Goal: Transaction & Acquisition: Purchase product/service

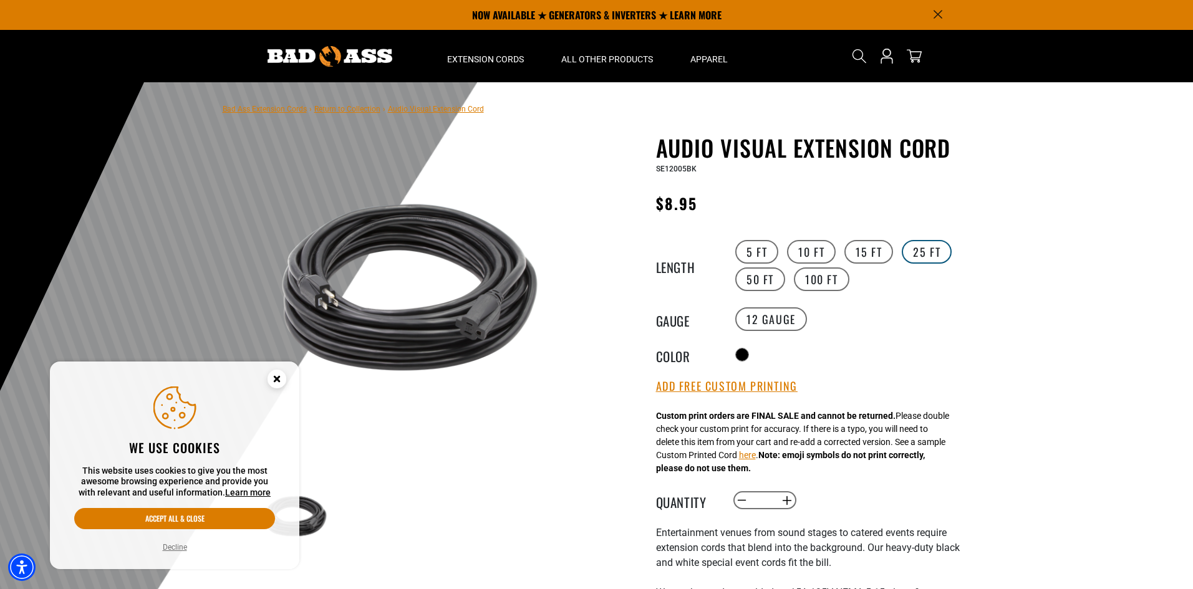
click at [927, 246] on label "25 FT" at bounding box center [927, 252] width 50 height 24
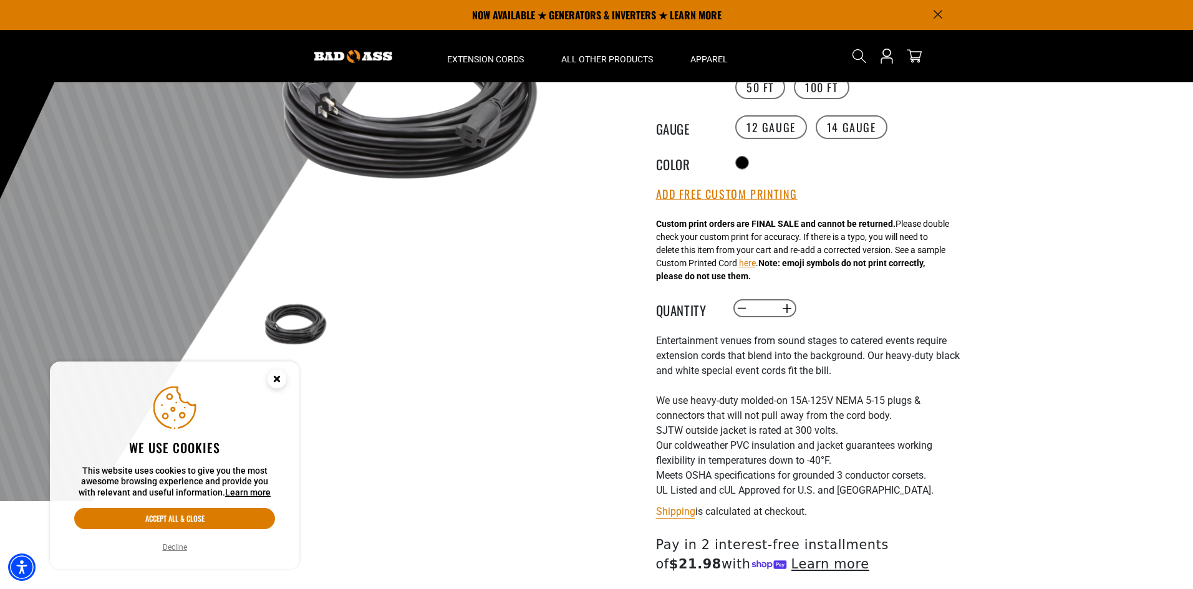
scroll to position [187, 0]
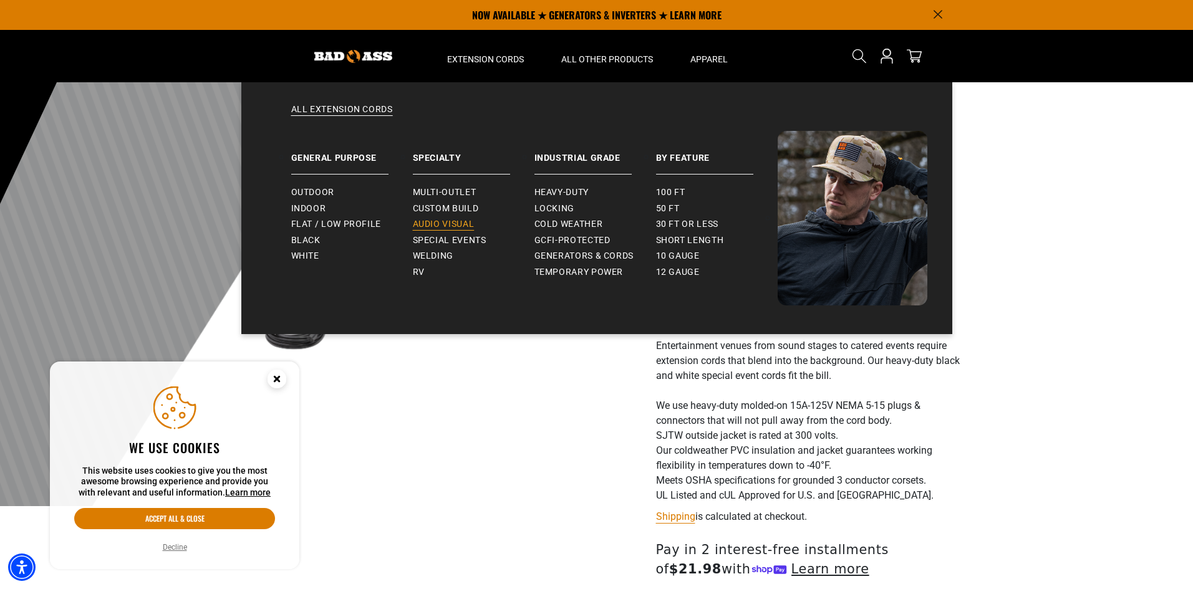
click at [440, 225] on span "Audio Visual" at bounding box center [444, 224] width 62 height 11
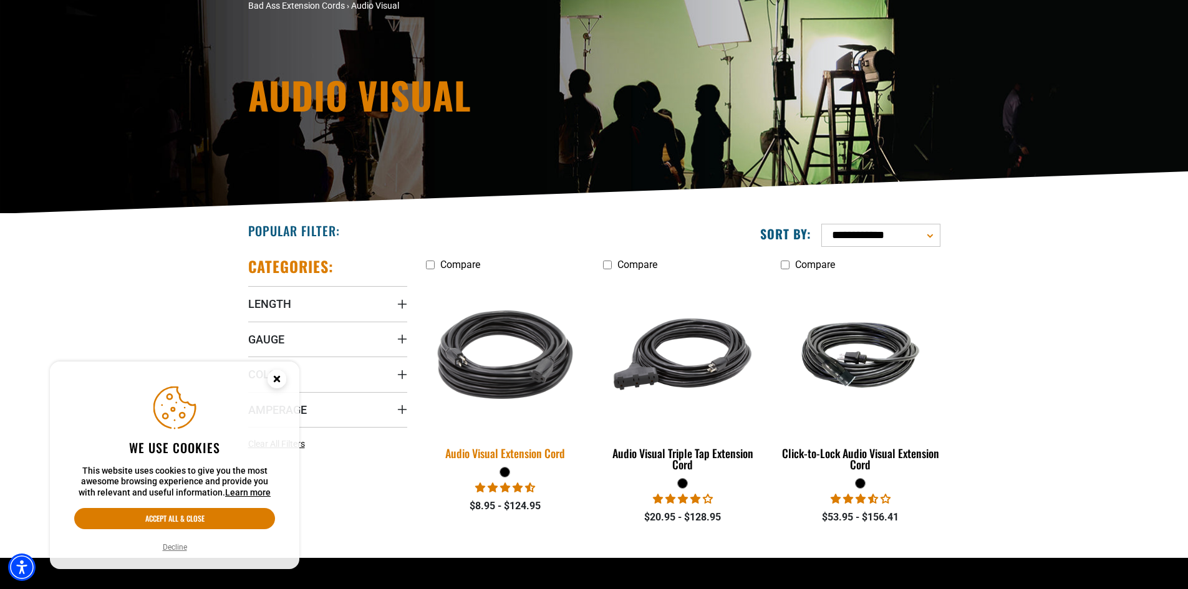
scroll to position [125, 0]
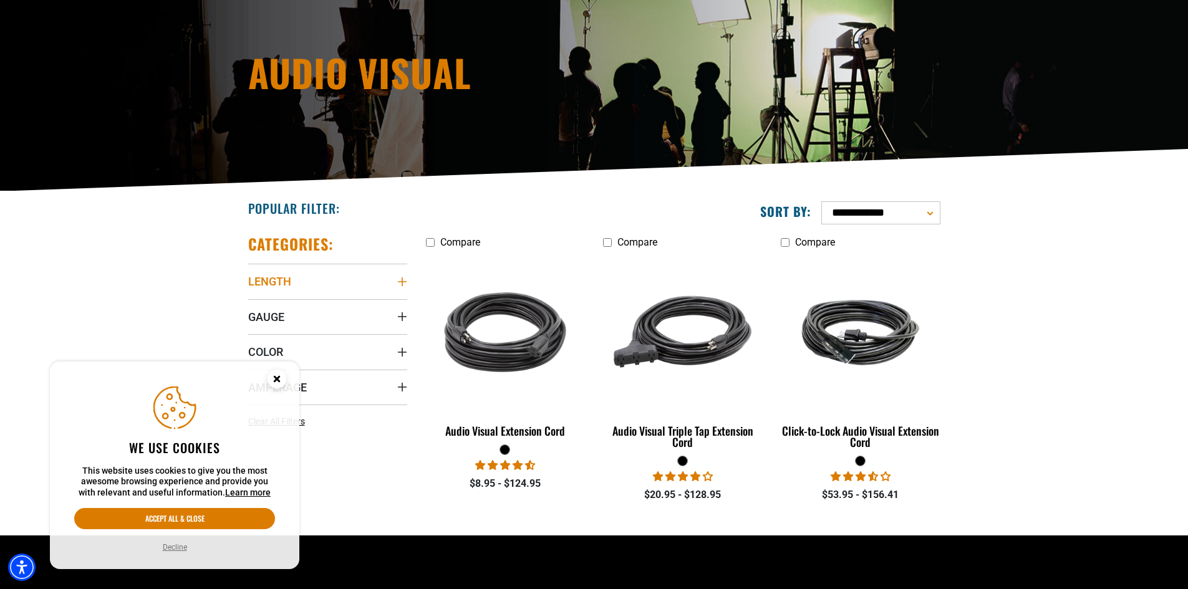
click at [398, 283] on icon "Length" at bounding box center [402, 282] width 10 height 10
click at [330, 329] on icon at bounding box center [332, 328] width 10 height 16
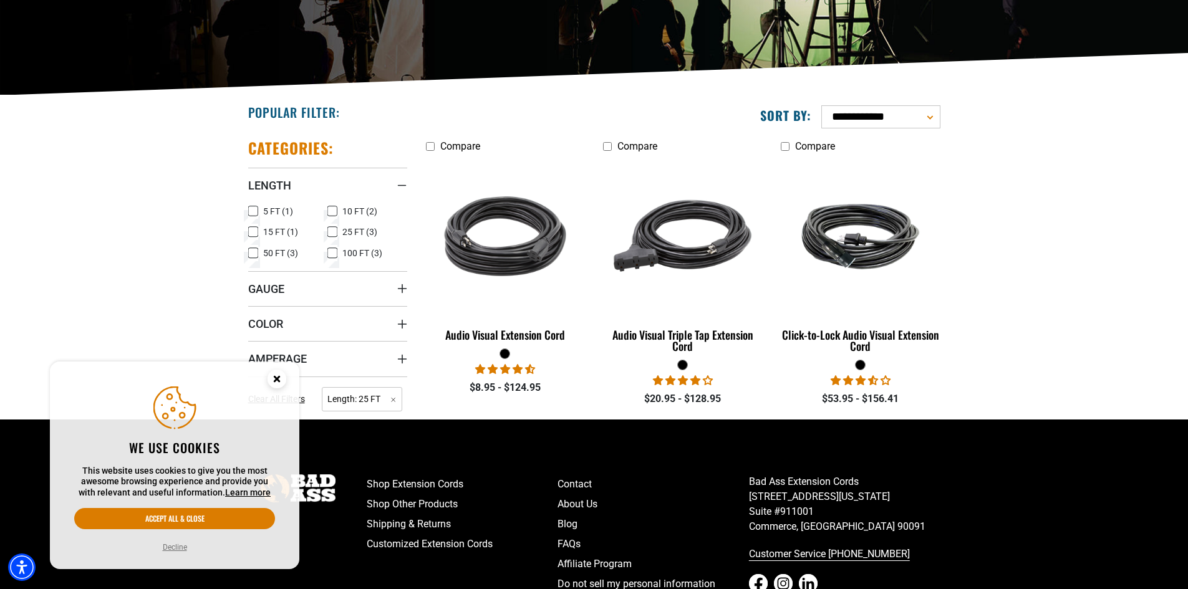
scroll to position [249, 0]
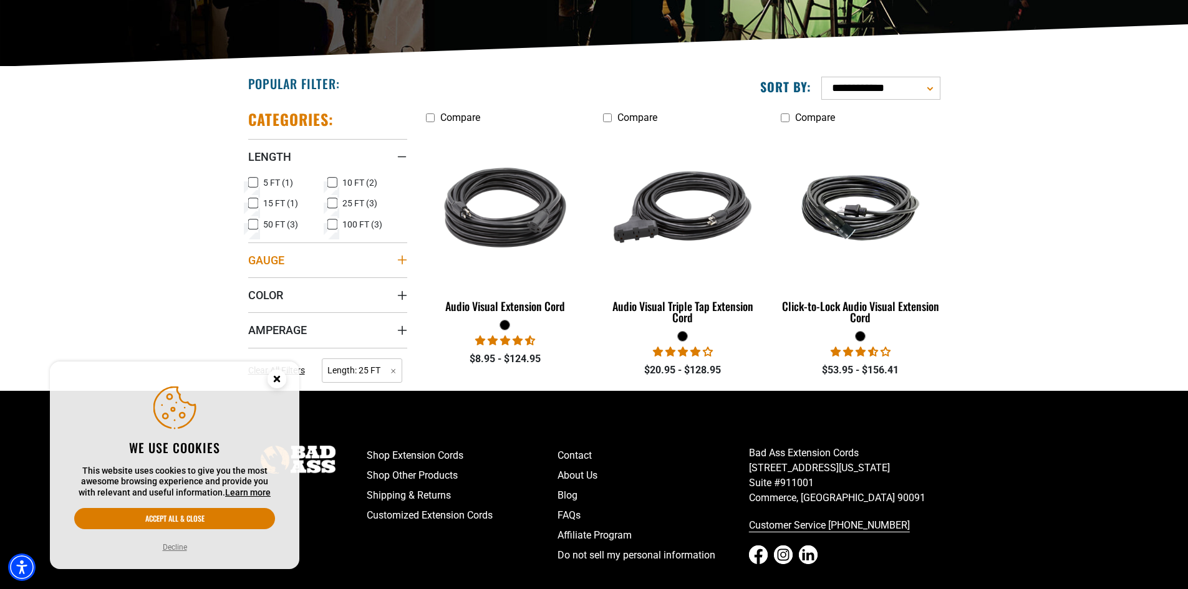
click at [316, 263] on summary "Gauge" at bounding box center [327, 260] width 159 height 35
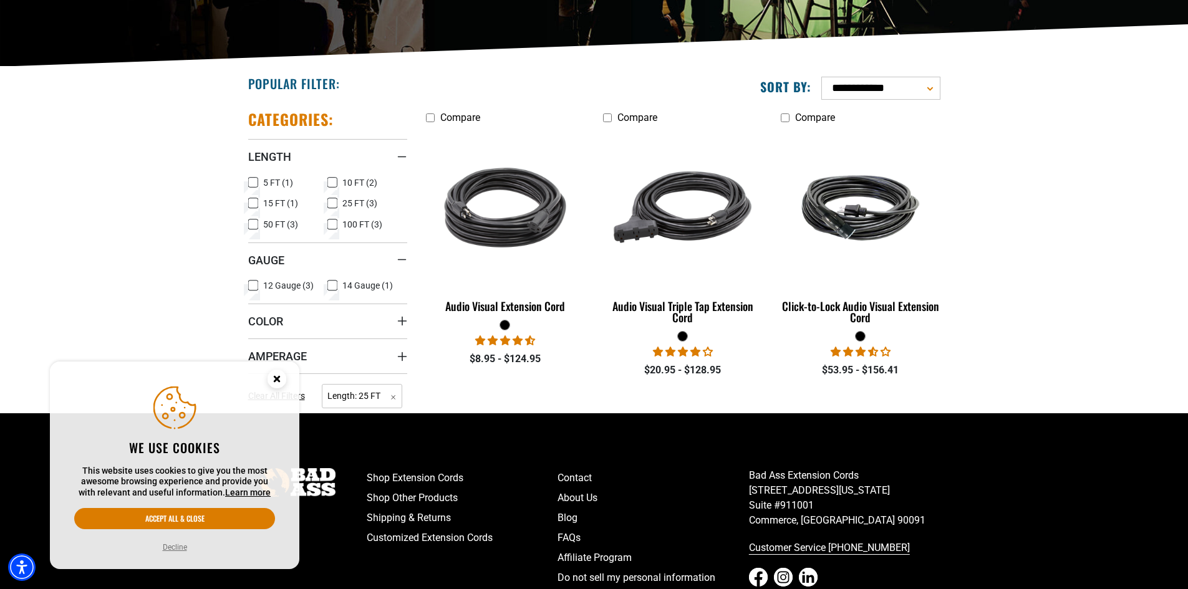
click at [254, 284] on icon at bounding box center [253, 285] width 10 height 16
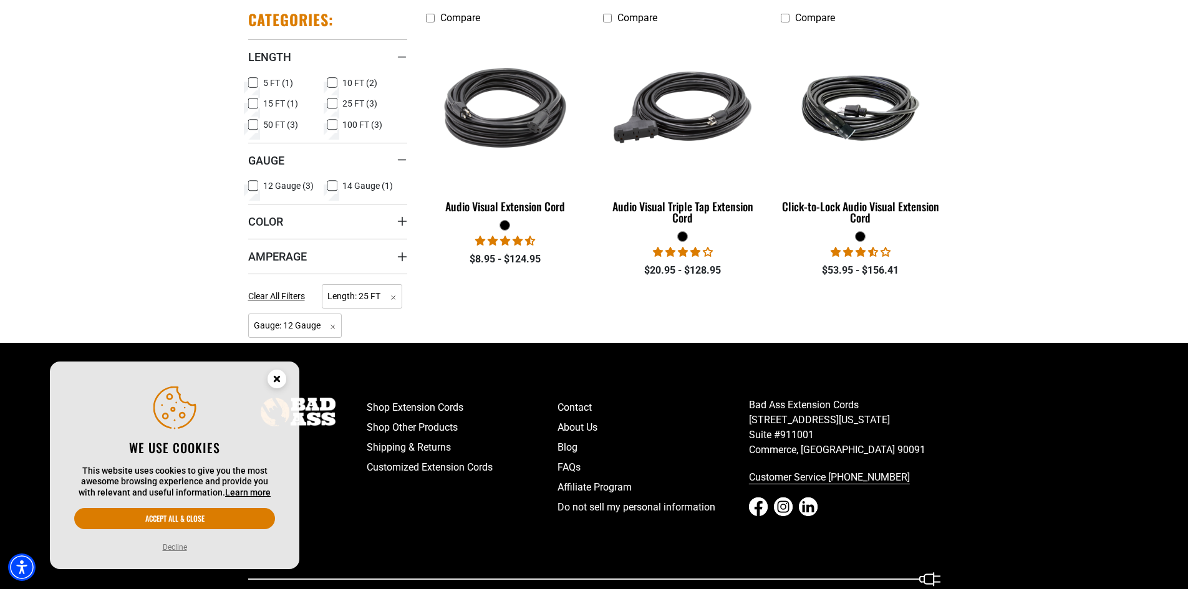
scroll to position [374, 0]
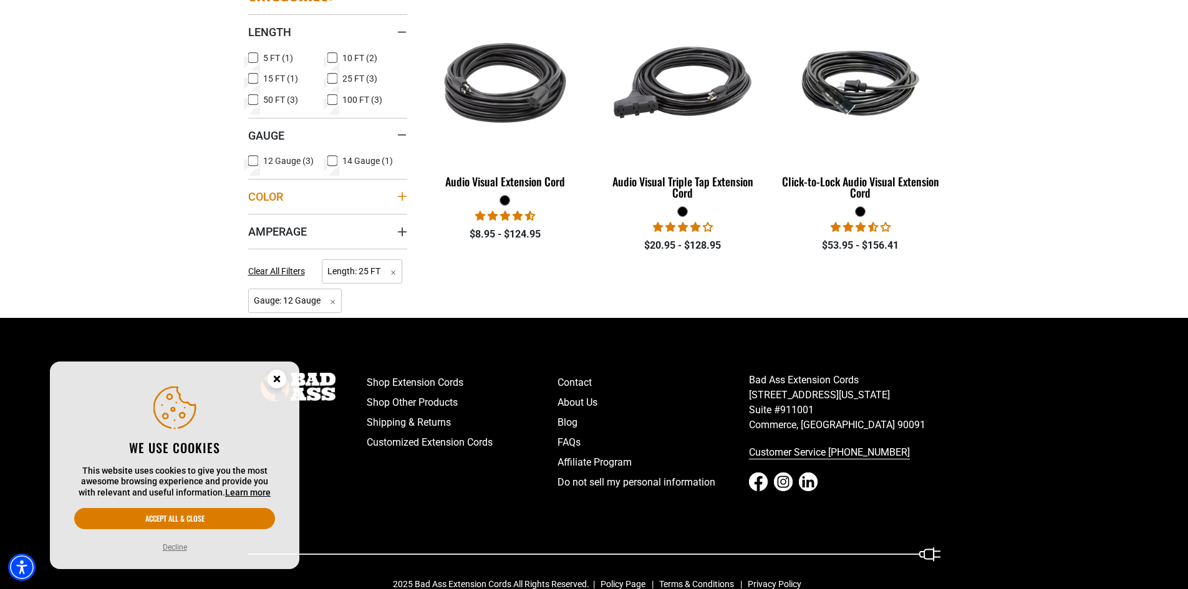
click at [365, 200] on summary "Color" at bounding box center [327, 196] width 159 height 35
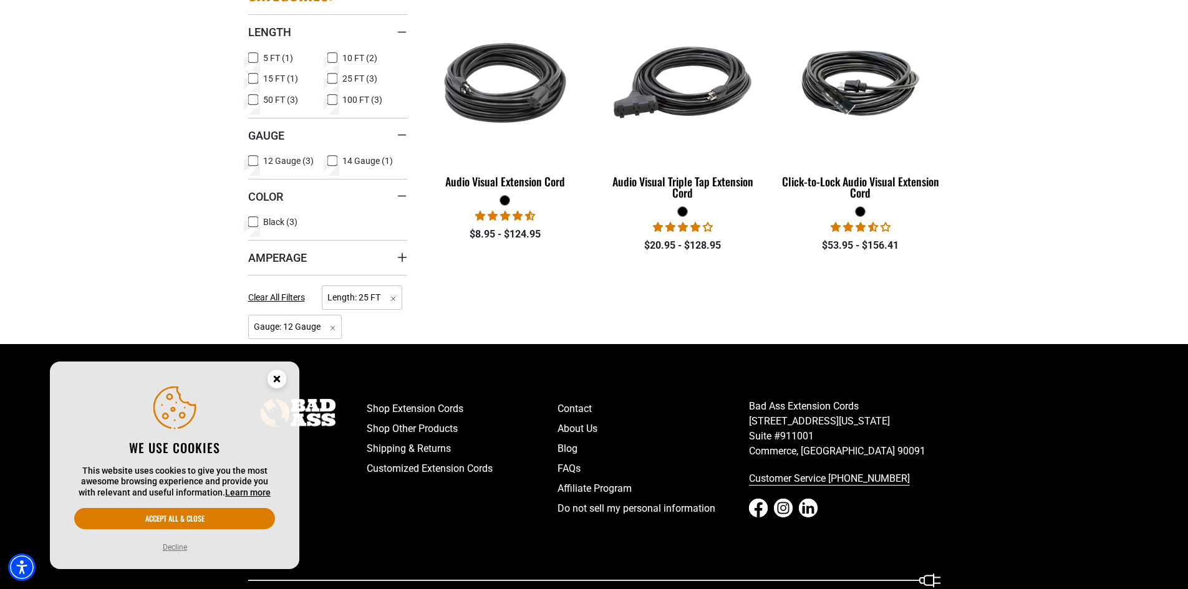
click at [255, 222] on icon at bounding box center [253, 222] width 10 height 16
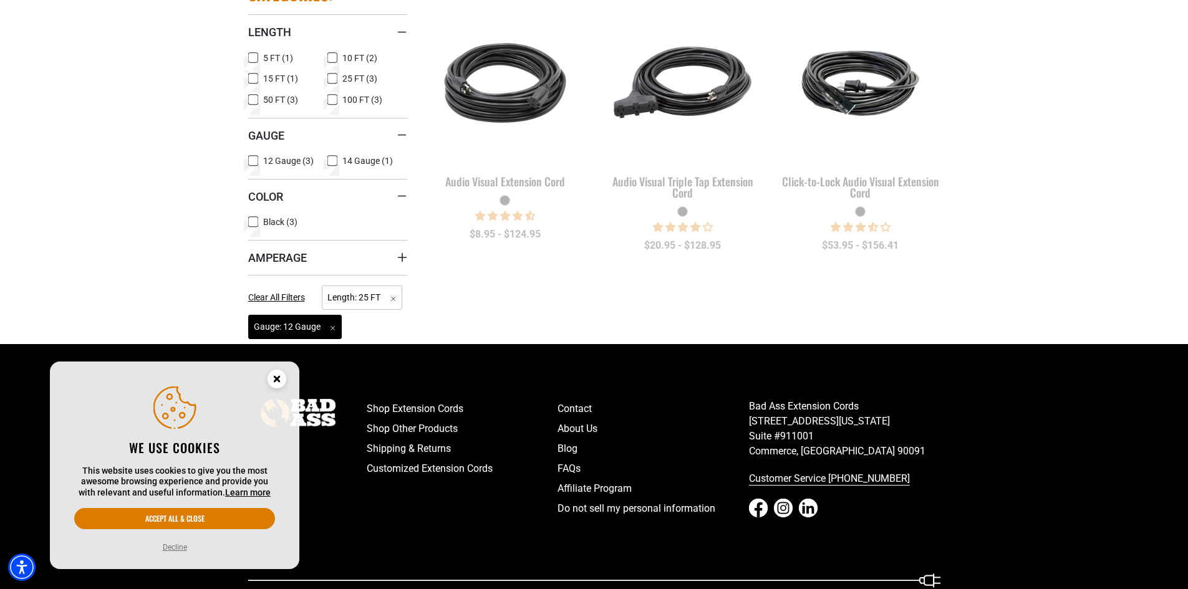
scroll to position [428, 0]
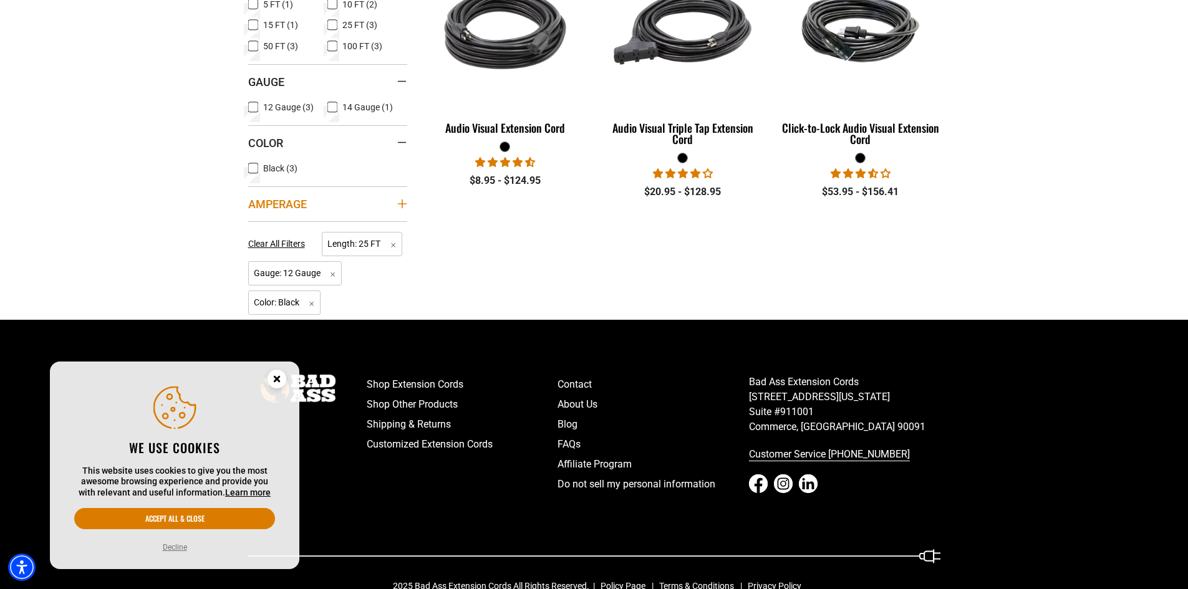
click at [321, 202] on summary "Amperage" at bounding box center [327, 203] width 159 height 35
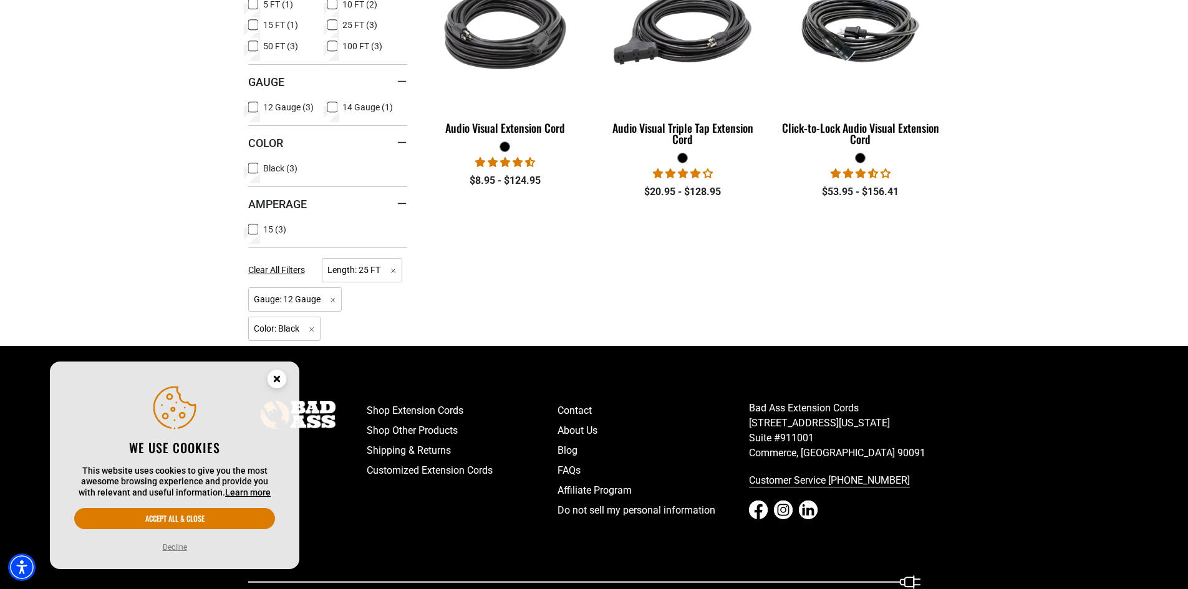
click at [251, 229] on icon at bounding box center [253, 229] width 10 height 16
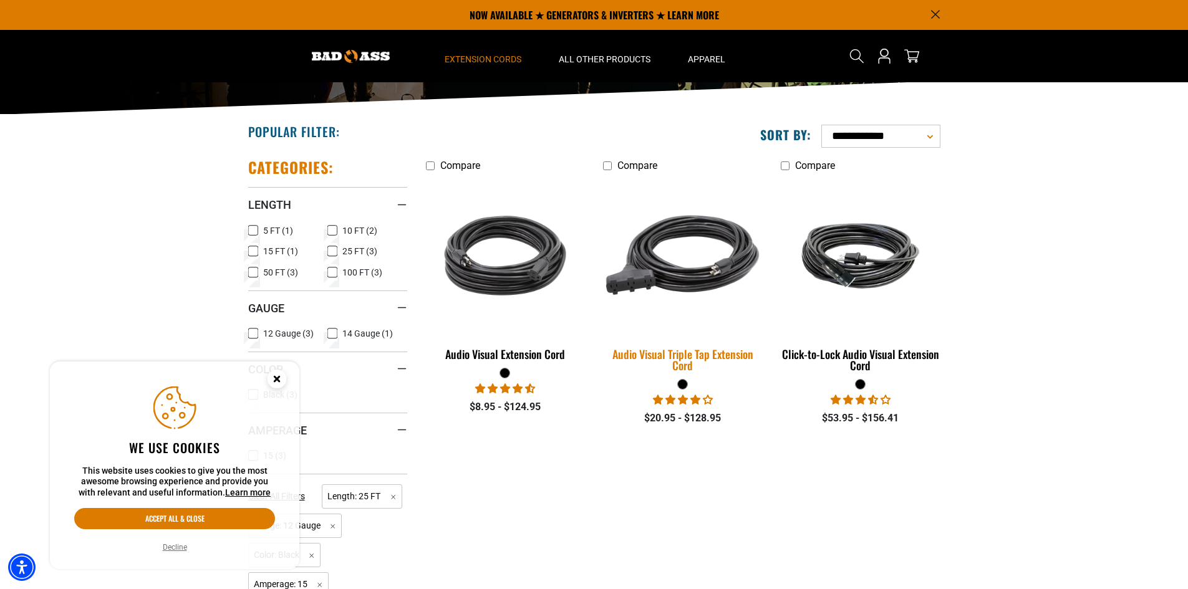
scroll to position [200, 0]
